Goal: Book appointment/travel/reservation

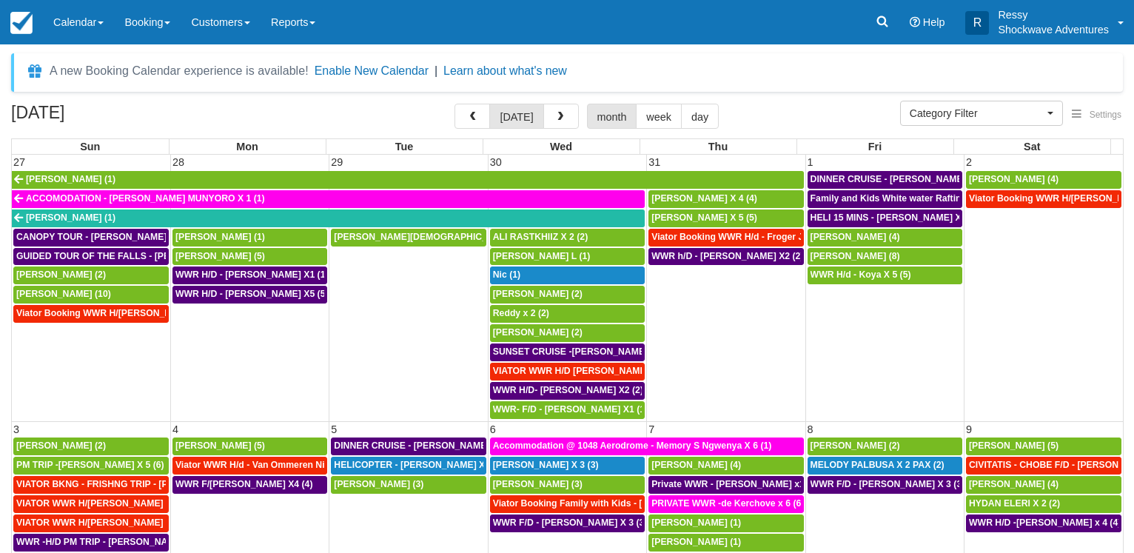
select select
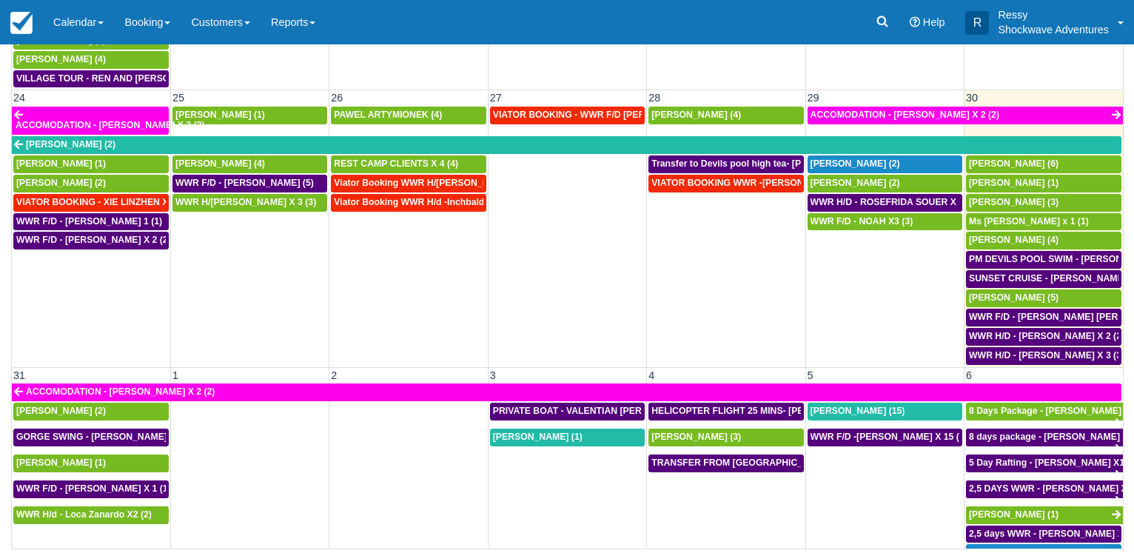
scroll to position [1066, 0]
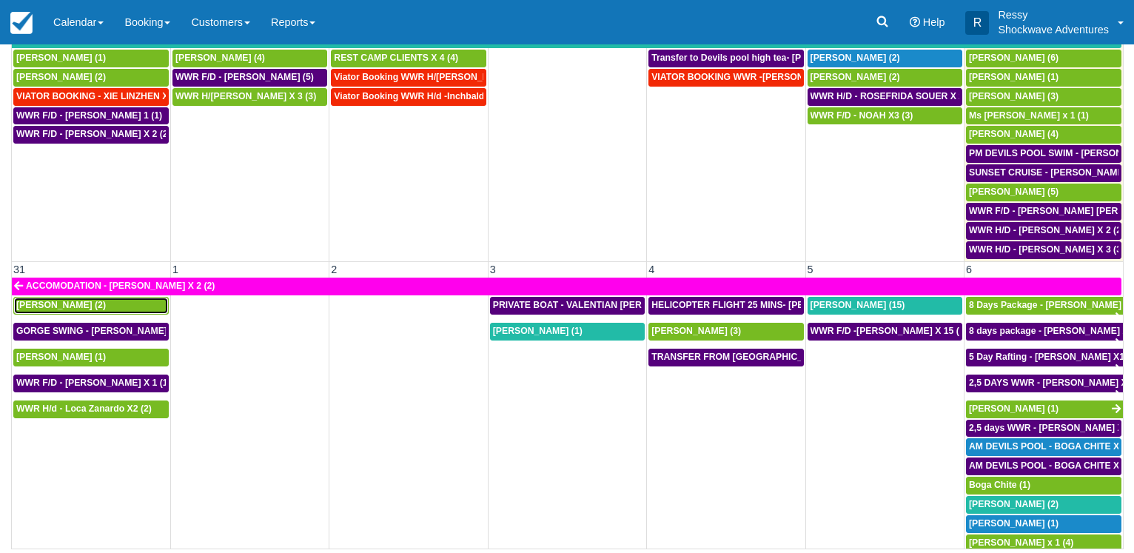
click at [49, 307] on span "Brad Sheer (2)" at bounding box center [61, 305] width 90 height 10
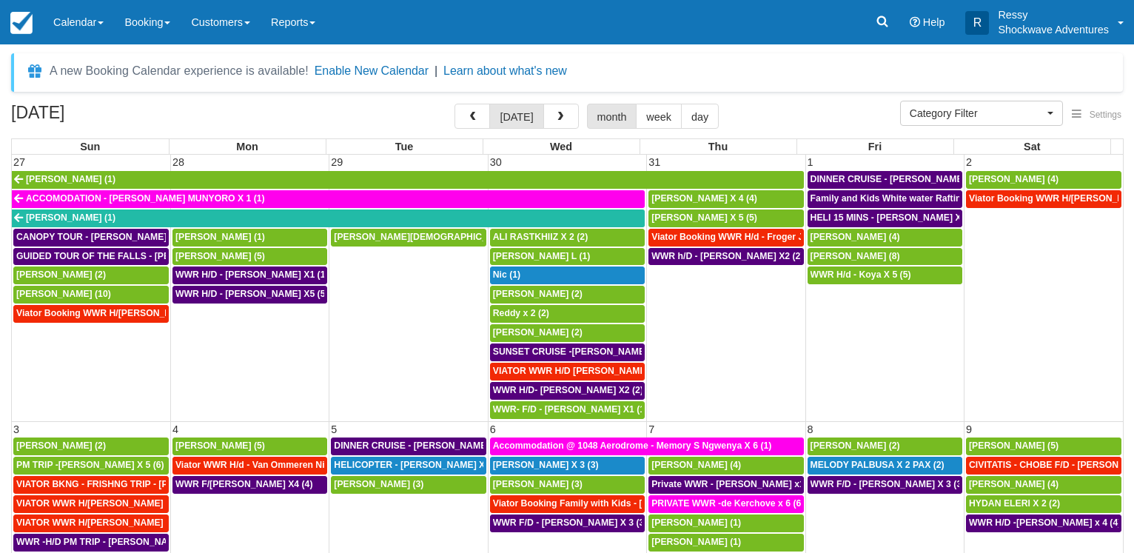
select select
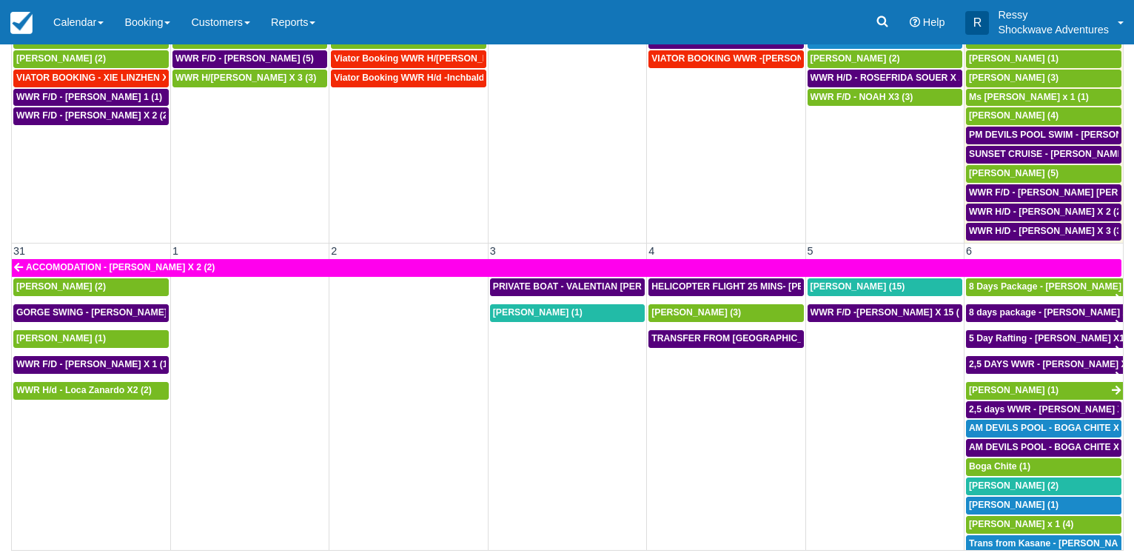
scroll to position [115, 0]
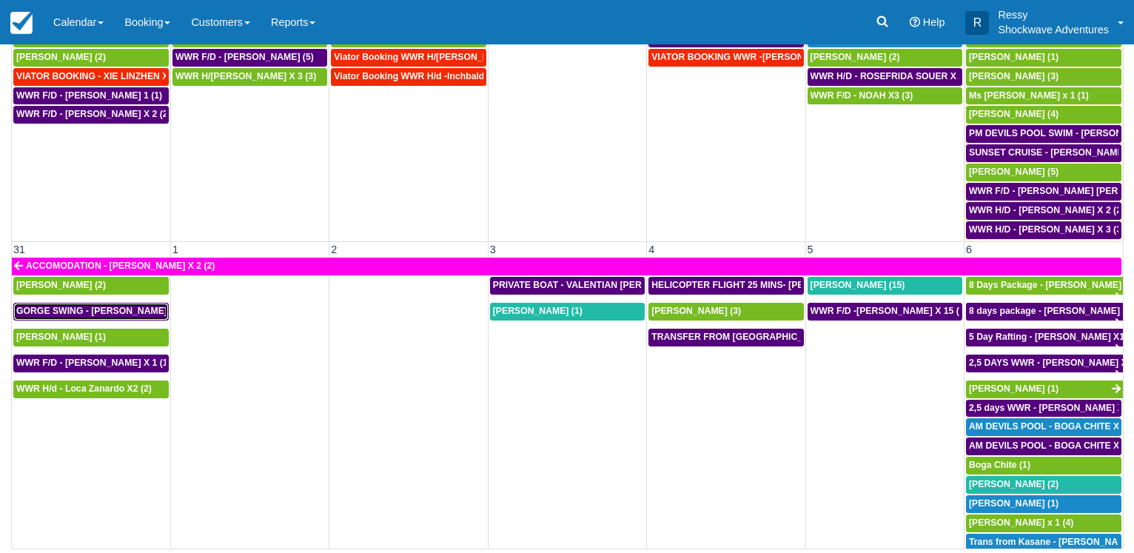
click at [81, 308] on span "GORGE SWING - Brad Sheer X 2 (2)" at bounding box center [106, 311] width 181 height 10
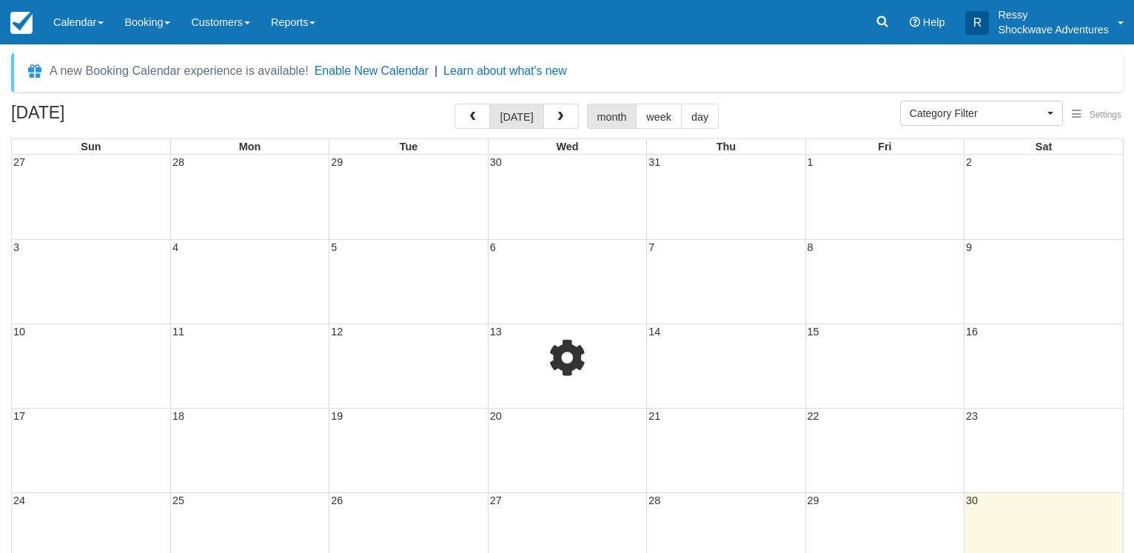
select select
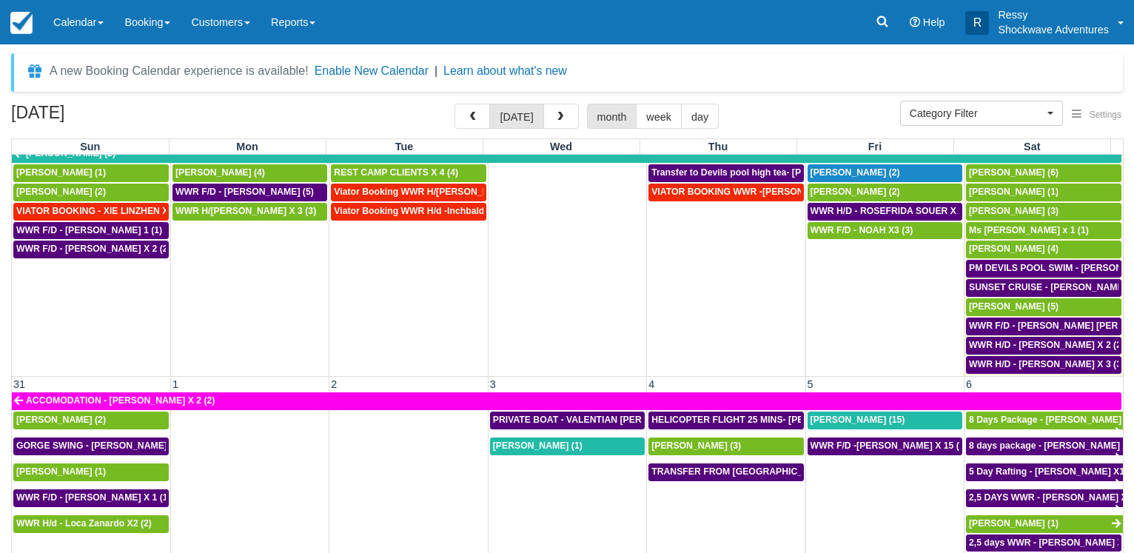
scroll to position [1086, 0]
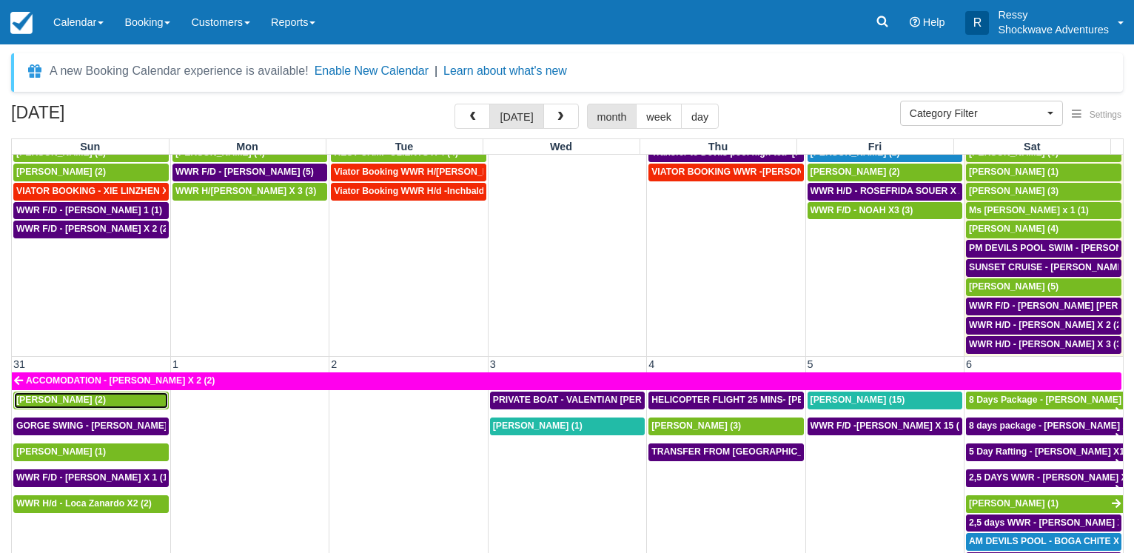
click at [81, 403] on div "Brad Sheer (2)" at bounding box center [90, 400] width 149 height 12
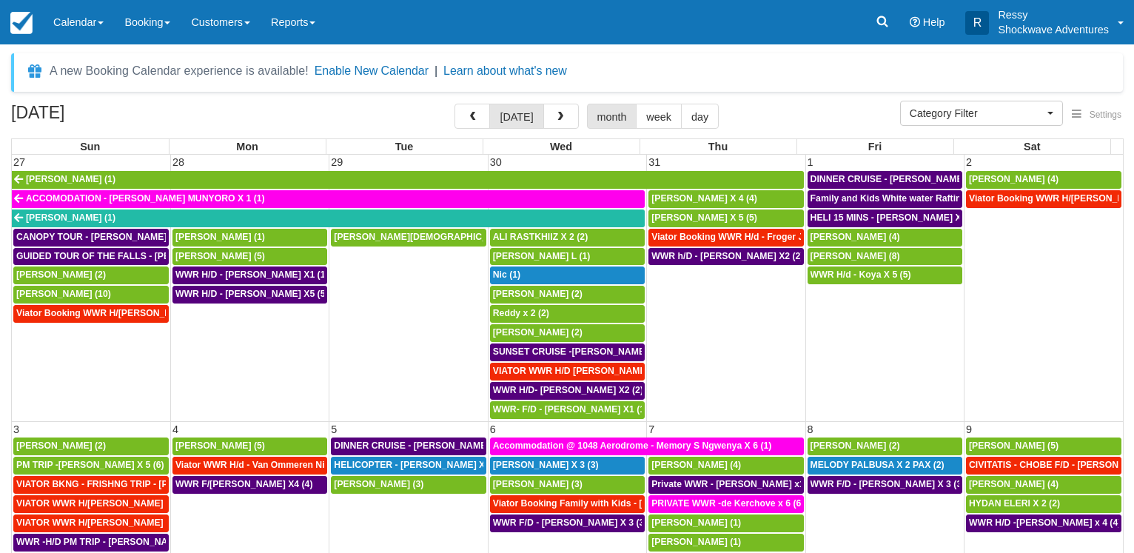
select select
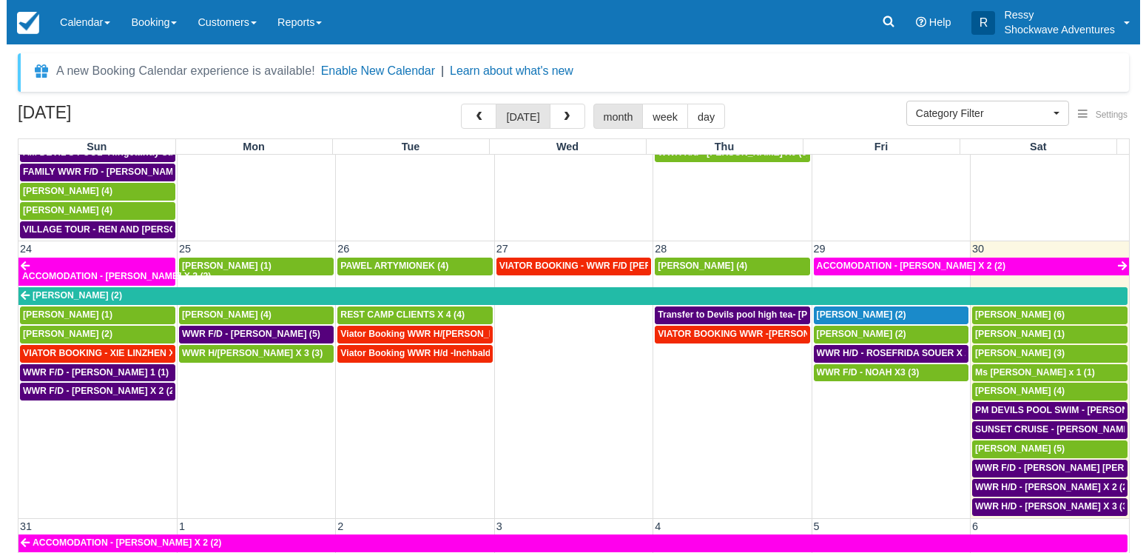
scroll to position [1086, 0]
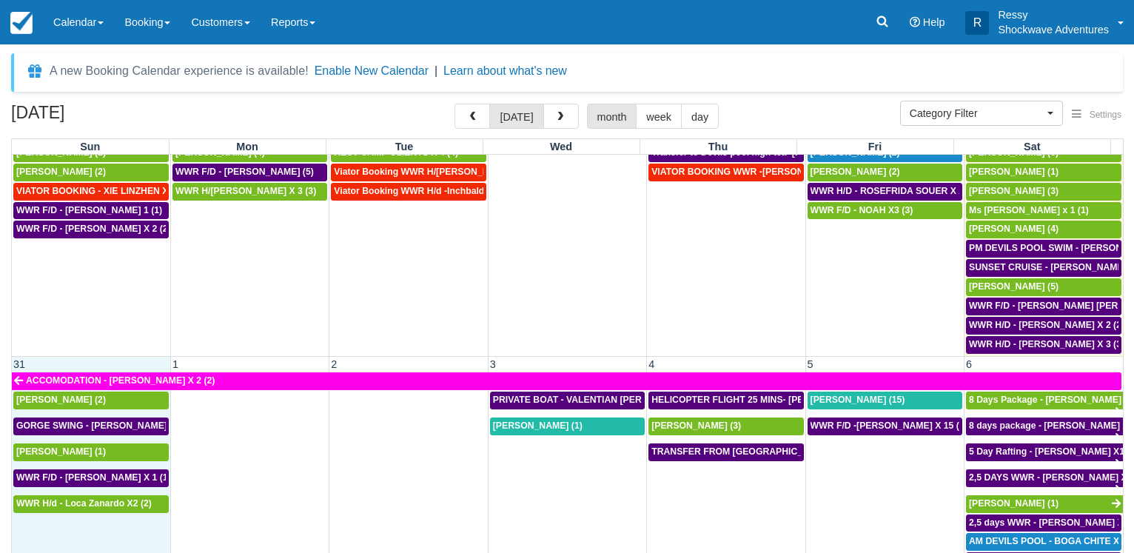
click at [144, 367] on td "31" at bounding box center [91, 364] width 158 height 16
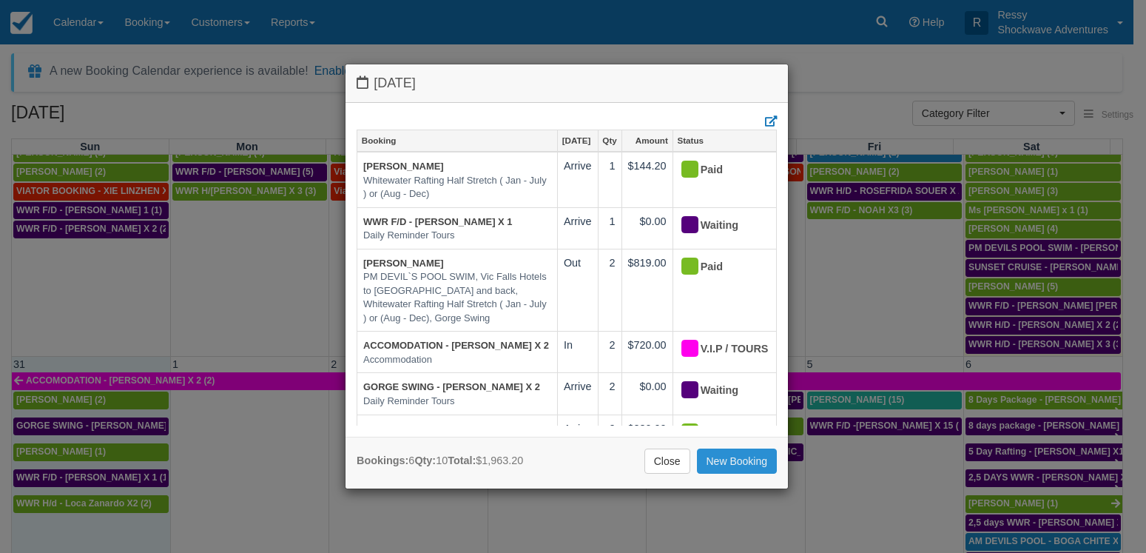
click at [707, 461] on link "New Booking" at bounding box center [737, 460] width 81 height 25
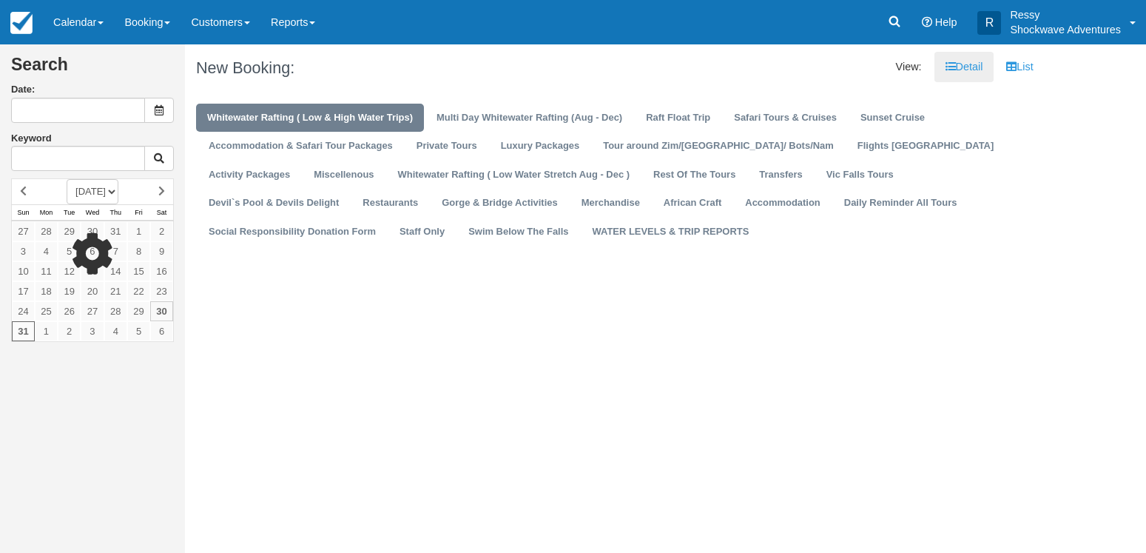
type input "[DATE]"
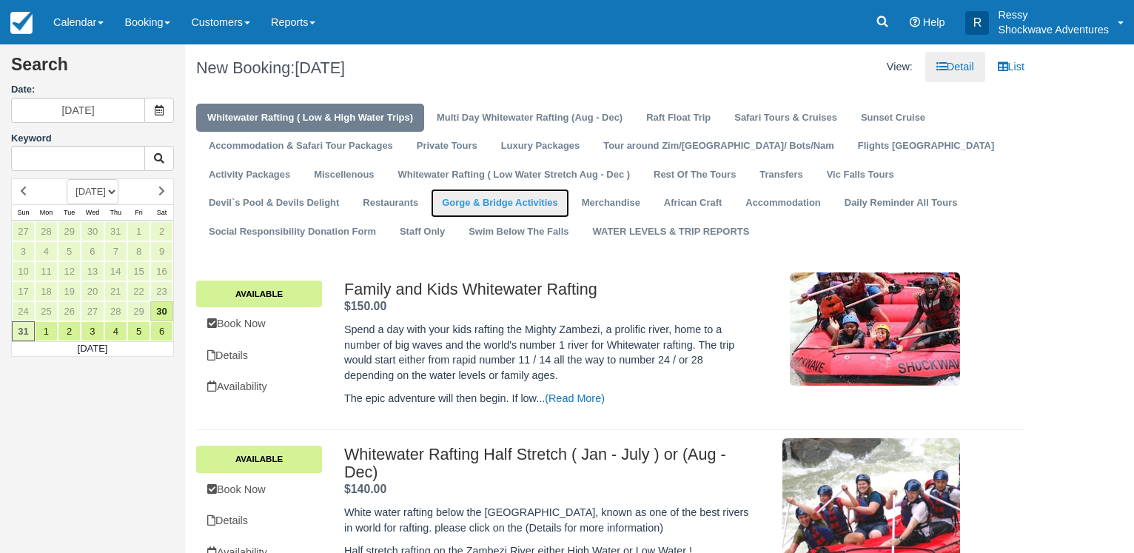
click at [431, 201] on link "Gorge & Bridge Activities" at bounding box center [500, 203] width 138 height 29
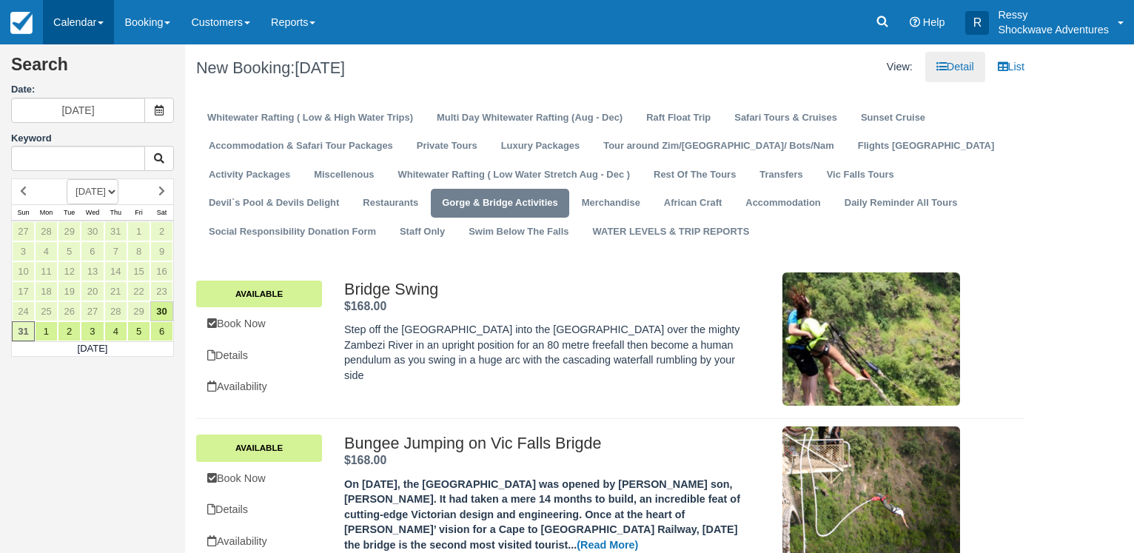
click at [98, 17] on link "Calendar" at bounding box center [78, 22] width 71 height 44
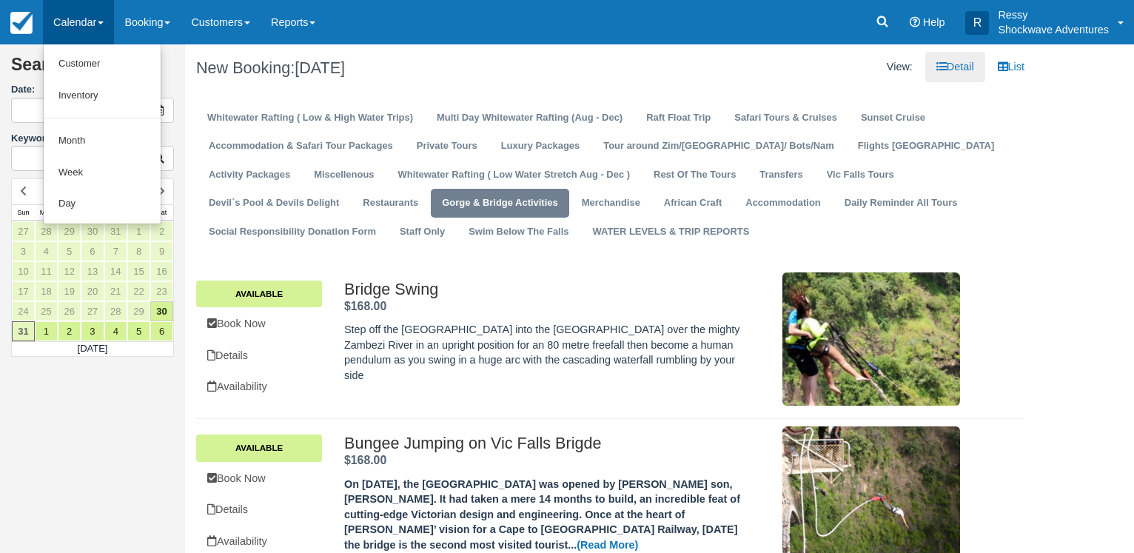
click at [236, 91] on div "New Booking: [DATE]" at bounding box center [397, 67] width 425 height 47
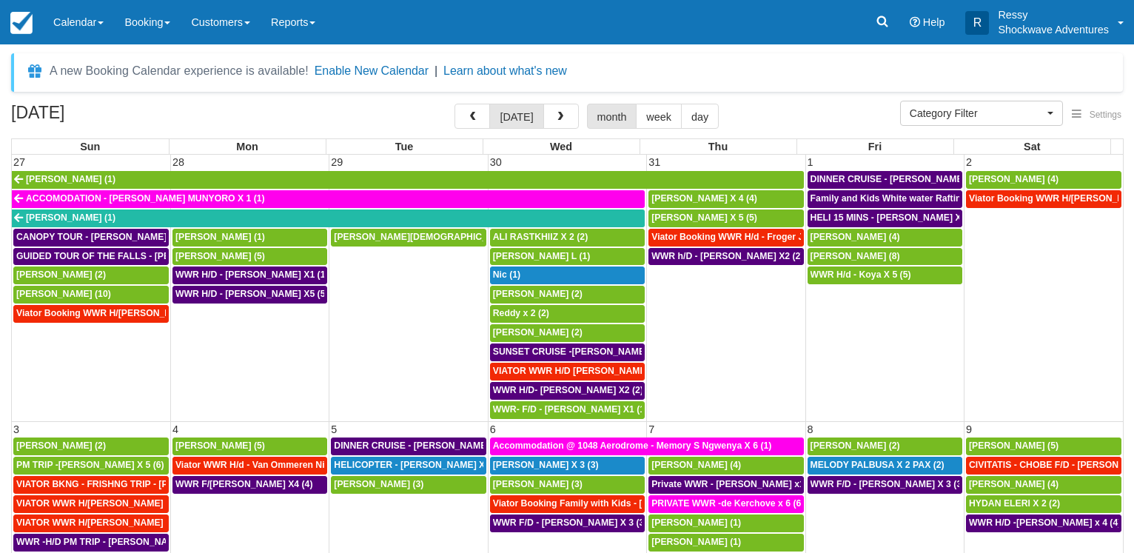
select select
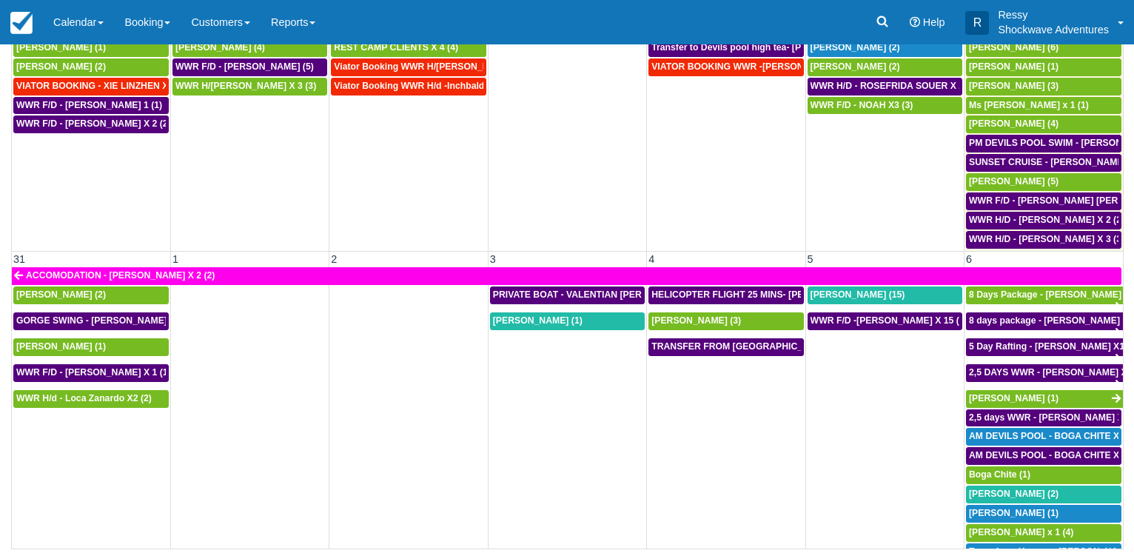
scroll to position [1086, 0]
